Goal: Browse casually: Explore the website without a specific task or goal

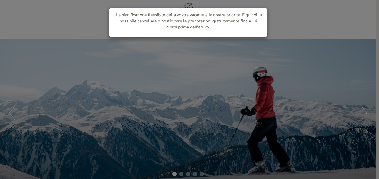
click at [262, 17] on span "×" at bounding box center [261, 14] width 3 height 7
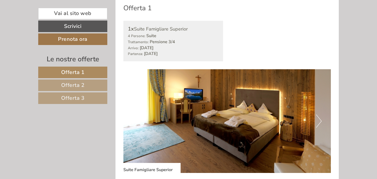
scroll to position [288, 0]
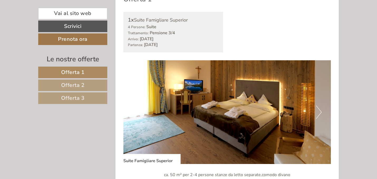
click at [318, 113] on button "Next" at bounding box center [319, 112] width 6 height 13
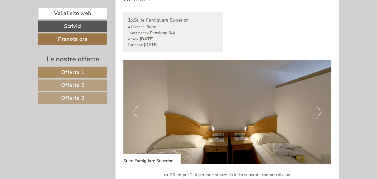
click at [318, 113] on button "Next" at bounding box center [319, 112] width 6 height 13
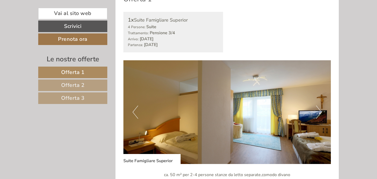
click at [318, 113] on button "Next" at bounding box center [319, 112] width 6 height 13
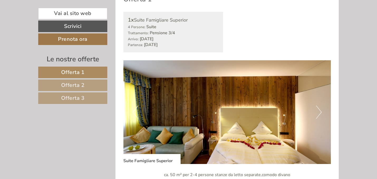
click at [318, 113] on button "Next" at bounding box center [319, 112] width 6 height 13
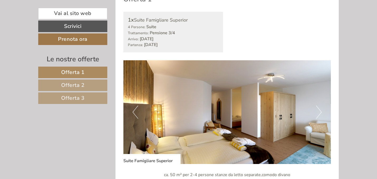
click at [318, 113] on button "Next" at bounding box center [319, 112] width 6 height 13
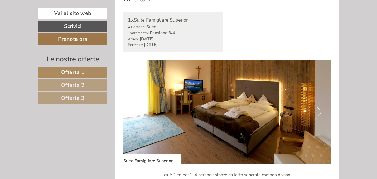
click at [318, 113] on button "Next" at bounding box center [319, 112] width 6 height 13
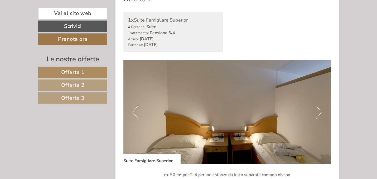
click at [318, 113] on button "Next" at bounding box center [319, 112] width 6 height 13
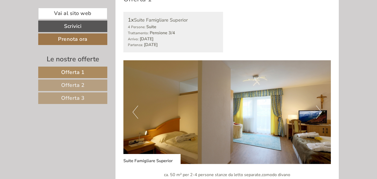
click at [318, 114] on button "Next" at bounding box center [319, 112] width 6 height 13
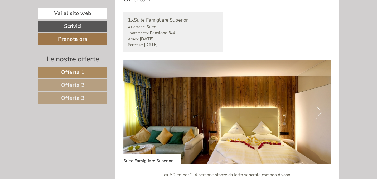
click at [318, 114] on button "Next" at bounding box center [319, 112] width 6 height 13
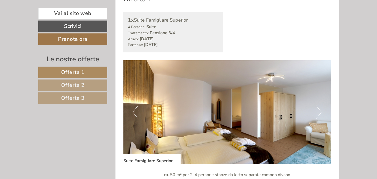
click at [318, 114] on button "Next" at bounding box center [319, 112] width 6 height 13
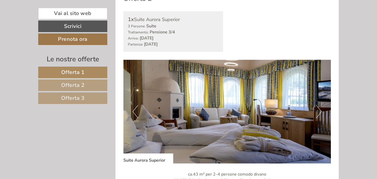
scroll to position [680, 0]
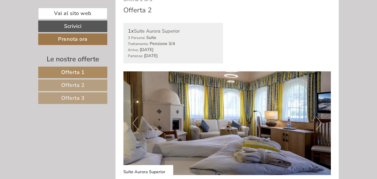
click at [319, 125] on button "Next" at bounding box center [319, 123] width 6 height 13
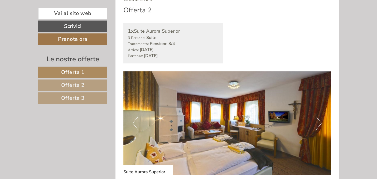
click at [319, 125] on button "Next" at bounding box center [319, 123] width 6 height 13
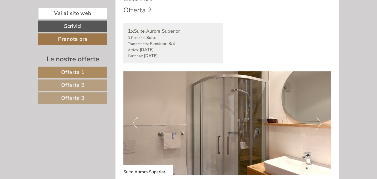
click at [317, 125] on button "Next" at bounding box center [319, 123] width 6 height 13
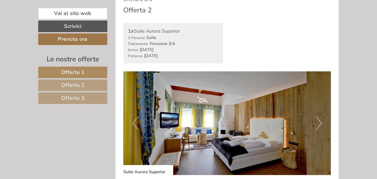
click at [317, 125] on button "Next" at bounding box center [319, 123] width 6 height 13
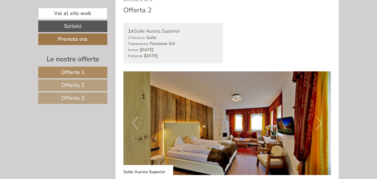
click at [317, 125] on button "Next" at bounding box center [319, 123] width 6 height 13
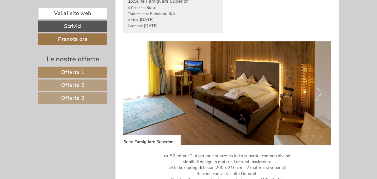
scroll to position [1067, 0]
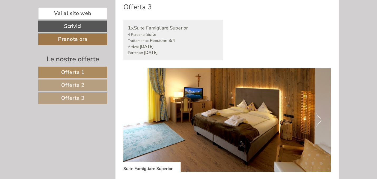
click at [317, 124] on button "Next" at bounding box center [319, 119] width 6 height 13
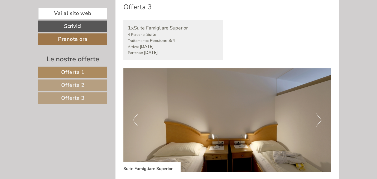
click at [317, 124] on button "Next" at bounding box center [319, 119] width 6 height 13
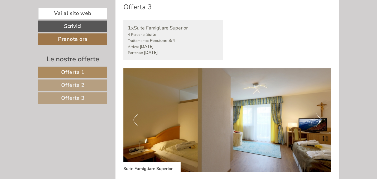
click at [317, 124] on button "Next" at bounding box center [319, 119] width 6 height 13
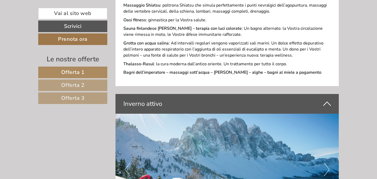
scroll to position [1992, 0]
